Goal: Share content

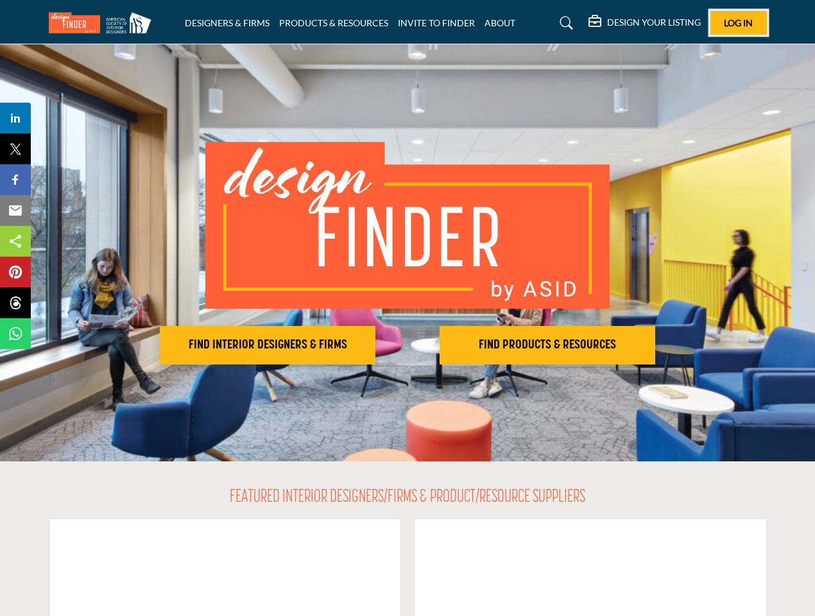
click at [739, 22] on span "Log In" at bounding box center [738, 22] width 29 height 11
click at [268, 345] on h2 "FIND INTERIOR DESIGNERS & FIRMS" at bounding box center [268, 345] width 208 height 15
click at [548, 345] on h2 "FIND PRODUCTS & RESOURCES" at bounding box center [548, 345] width 208 height 15
click at [15, 118] on span "Share" at bounding box center [21, 117] width 37 height 15
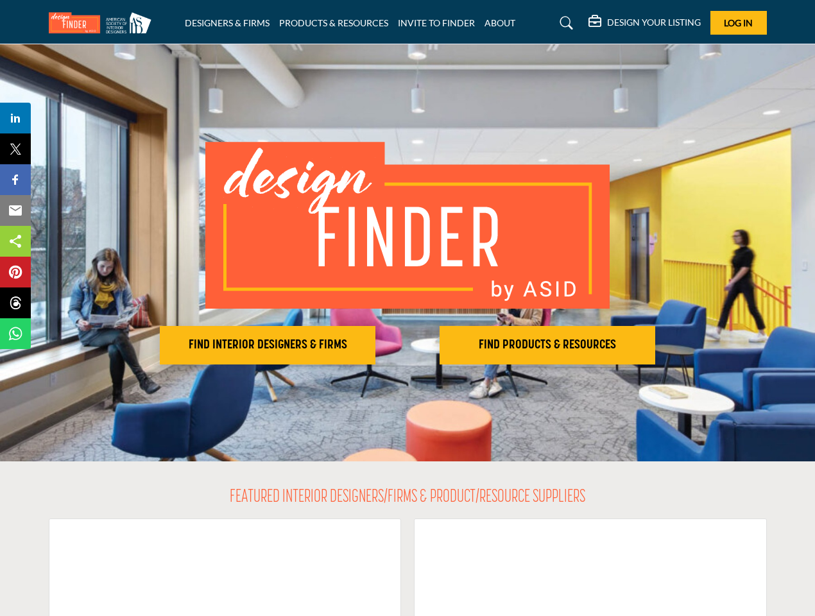
click at [15, 149] on span "Tweet" at bounding box center [21, 148] width 37 height 15
click at [15, 180] on span "Share" at bounding box center [21, 179] width 37 height 15
click at [15, 211] on span "Email" at bounding box center [20, 210] width 35 height 15
click at [15, 241] on span "Share" at bounding box center [21, 241] width 37 height 15
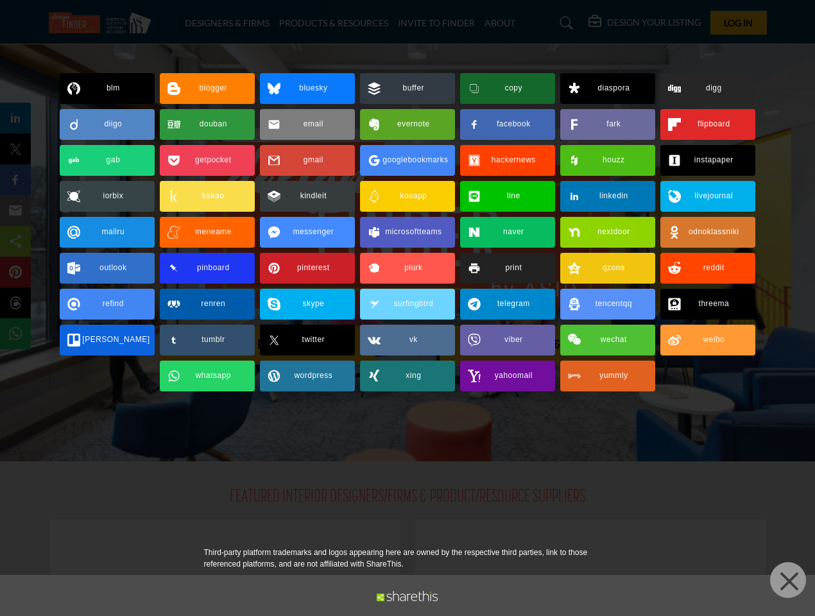
click at [15, 272] on span "Pin" at bounding box center [15, 271] width 24 height 15
